Goal: Task Accomplishment & Management: Manage account settings

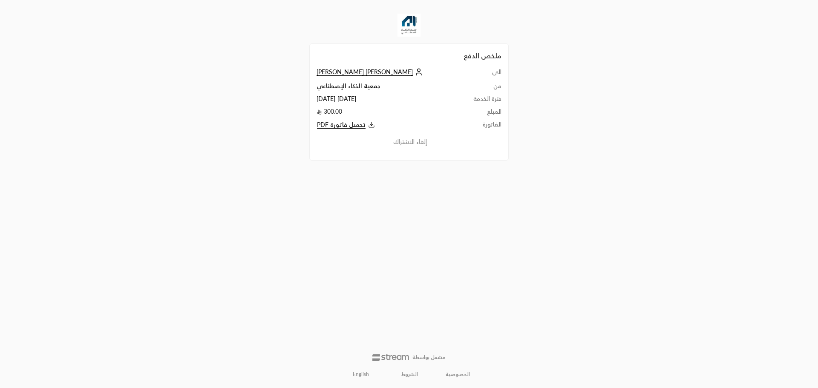
click at [346, 73] on span "[PERSON_NAME] [PERSON_NAME]" at bounding box center [365, 72] width 96 height 8
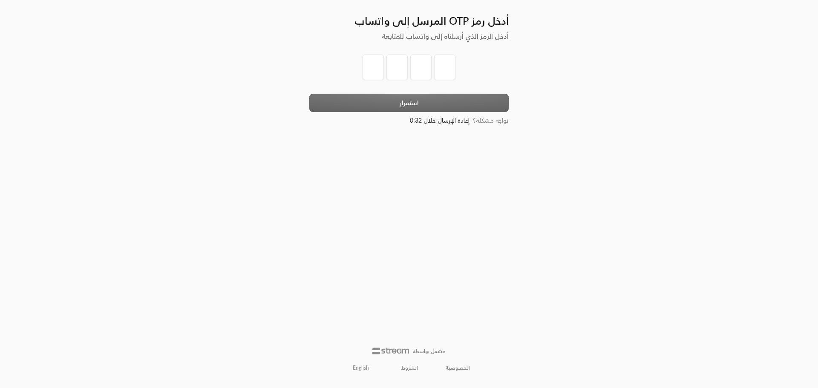
click at [487, 123] on span "تواجه مشكلة؟" at bounding box center [491, 120] width 36 height 7
click at [378, 66] on input "tel" at bounding box center [373, 68] width 21 height 26
type input "7"
type input "4"
type input "0"
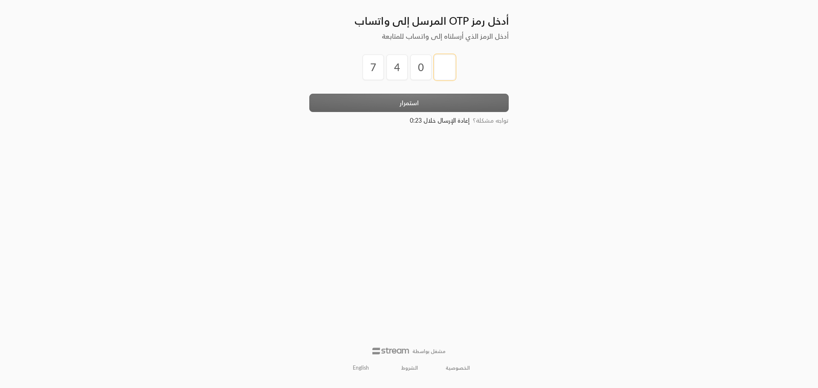
type input "0"
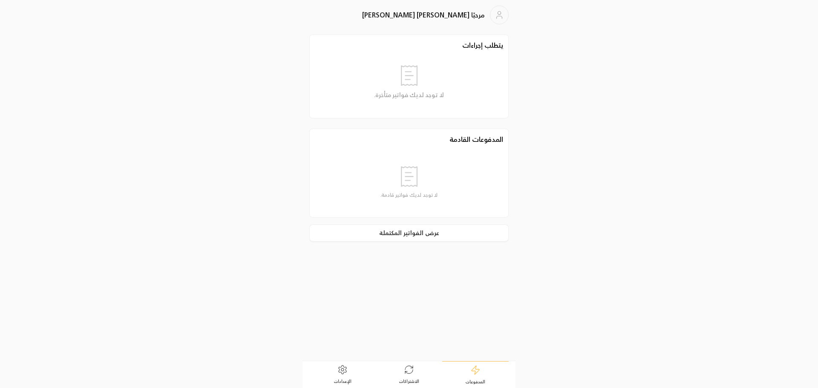
click at [402, 374] on link "الاشتراكات" at bounding box center [409, 374] width 66 height 26
click at [344, 373] on icon at bounding box center [342, 370] width 10 height 10
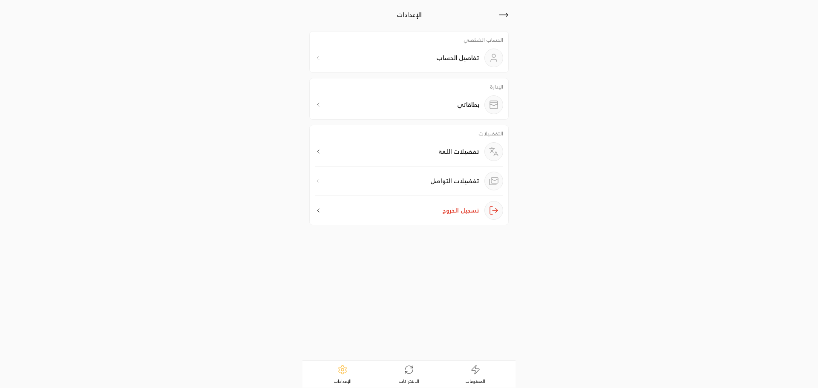
click at [344, 55] on div "تفاصيل الحساب" at bounding box center [409, 58] width 188 height 19
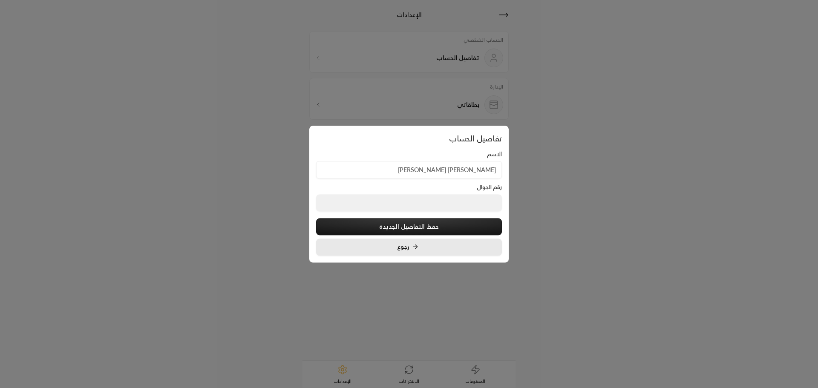
click at [390, 247] on button "رجوع" at bounding box center [409, 247] width 186 height 17
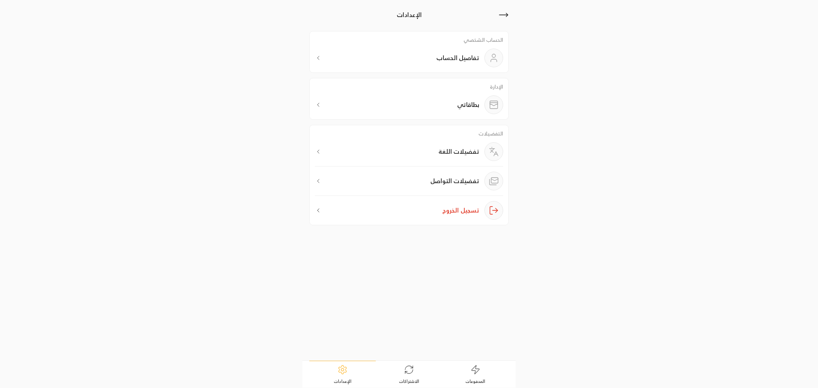
click at [340, 52] on div "تفاصيل الحساب" at bounding box center [409, 58] width 188 height 19
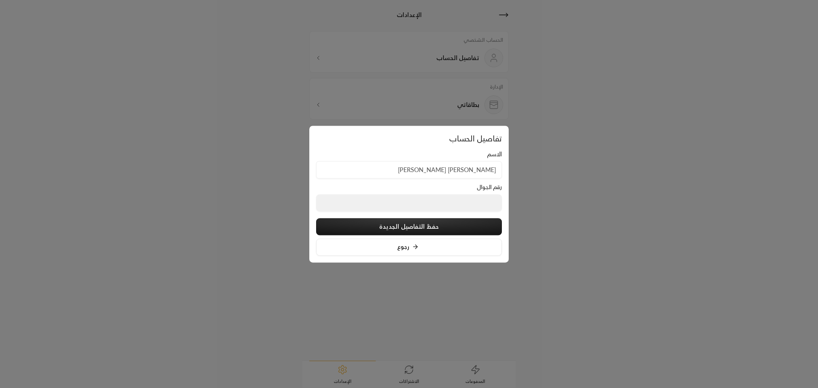
click at [340, 52] on div at bounding box center [409, 194] width 818 height 388
click at [340, 52] on div "تفاصيل الحساب" at bounding box center [409, 58] width 188 height 19
click at [340, 52] on div at bounding box center [409, 194] width 818 height 388
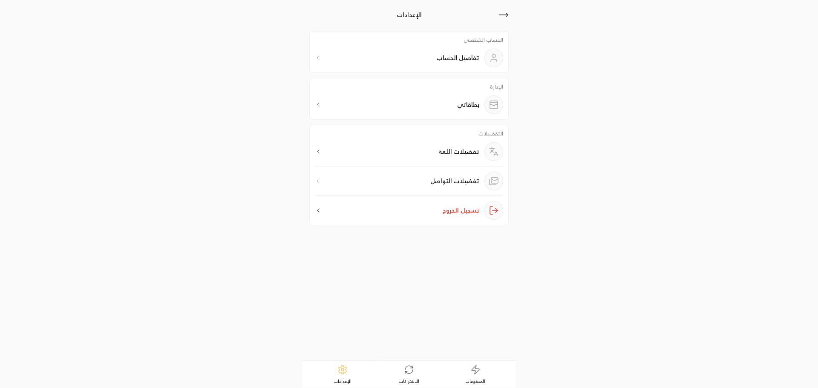
click at [367, 99] on div "بطاقاتي" at bounding box center [409, 104] width 188 height 19
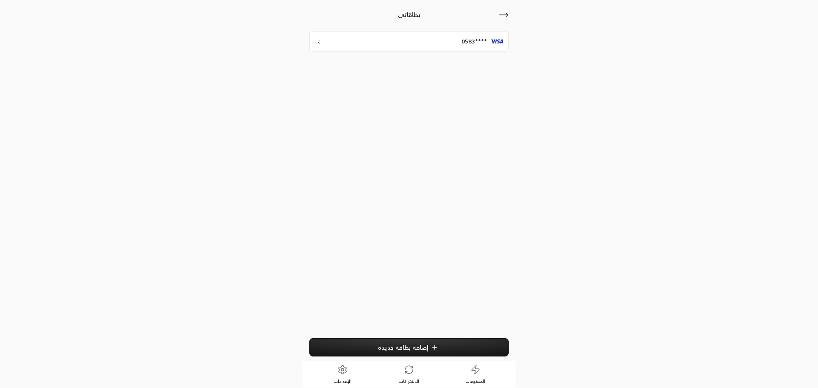
click at [510, 15] on div "بطاقاتي ****0583 إضافة بطاقة جديدة" at bounding box center [408, 180] width 213 height 360
click at [500, 16] on icon at bounding box center [503, 15] width 10 height 10
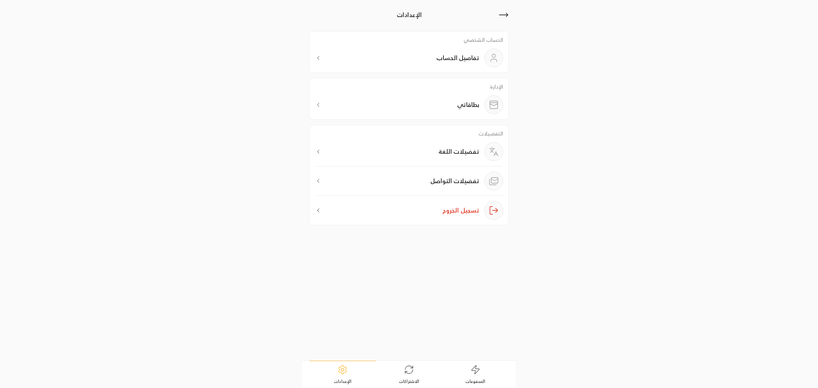
click at [380, 184] on div "تفضيلات التواصل" at bounding box center [409, 184] width 188 height 24
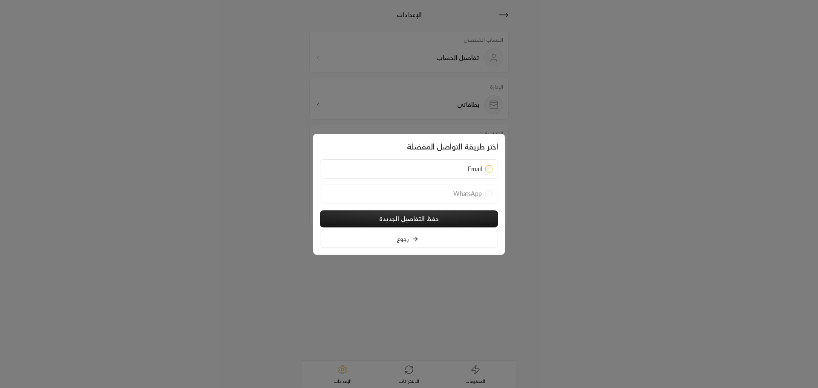
click at [449, 239] on button "رجوع" at bounding box center [409, 239] width 178 height 17
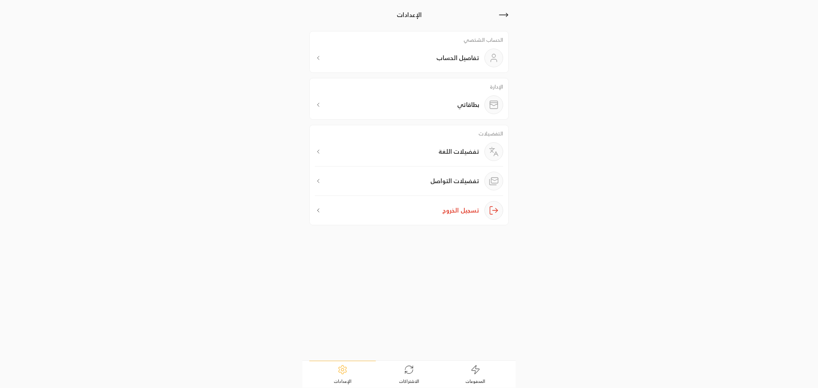
click at [367, 64] on div "تفاصيل الحساب" at bounding box center [409, 58] width 188 height 19
